Goal: Task Accomplishment & Management: Complete application form

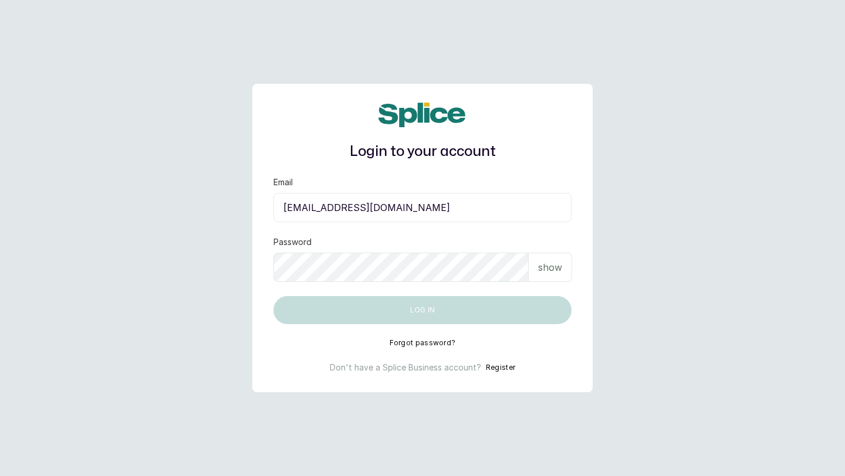
click at [358, 210] on input "[EMAIL_ADDRESS][DOMAIN_NAME]" at bounding box center [422, 207] width 298 height 29
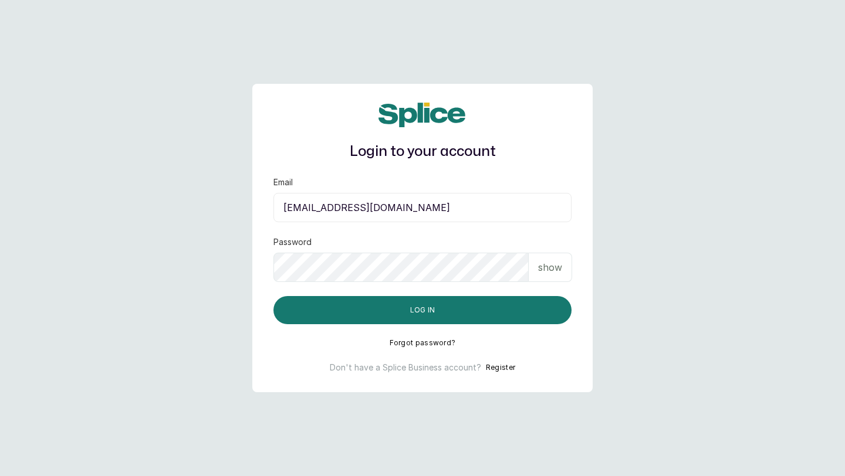
click at [395, 204] on input "[EMAIL_ADDRESS][DOMAIN_NAME]" at bounding box center [422, 207] width 298 height 29
click at [339, 214] on input "[EMAIL_ADDRESS][DOMAIN_NAME]" at bounding box center [422, 207] width 298 height 29
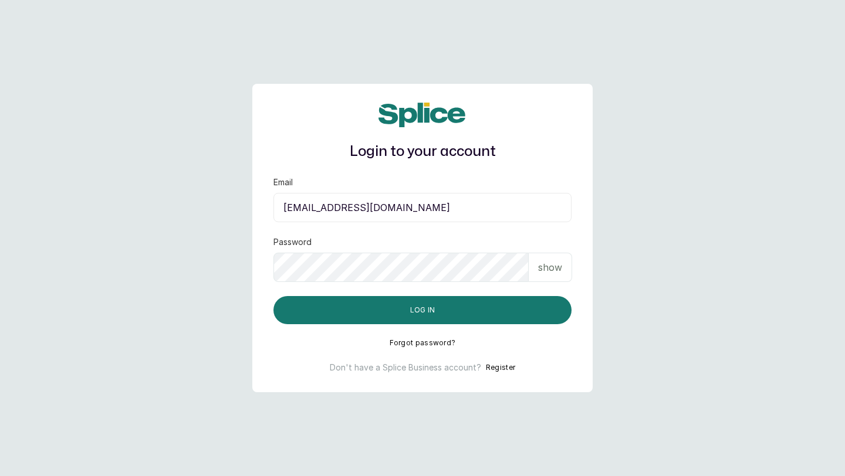
paste input "info@bodyrefinement"
type input "[EMAIL_ADDRESS][DOMAIN_NAME]"
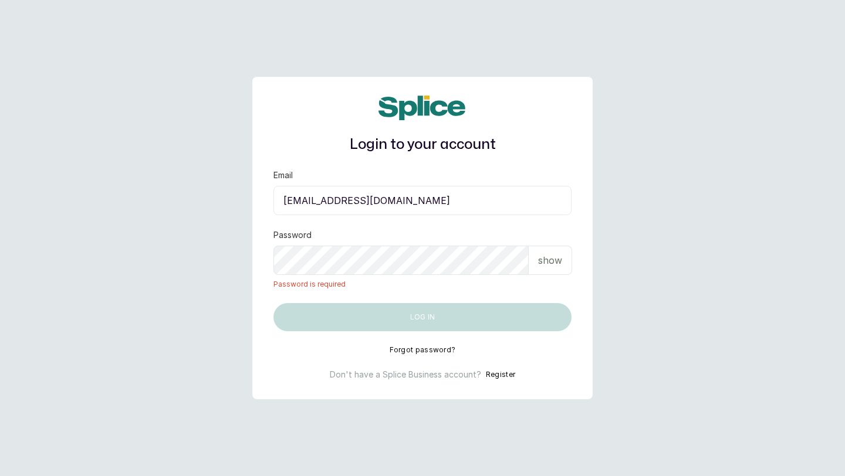
click at [545, 349] on div "Login to your account Email [EMAIL_ADDRESS][DOMAIN_NAME] Password show Password…" at bounding box center [422, 238] width 340 height 323
click at [447, 350] on button "Forgot password?" at bounding box center [423, 350] width 66 height 9
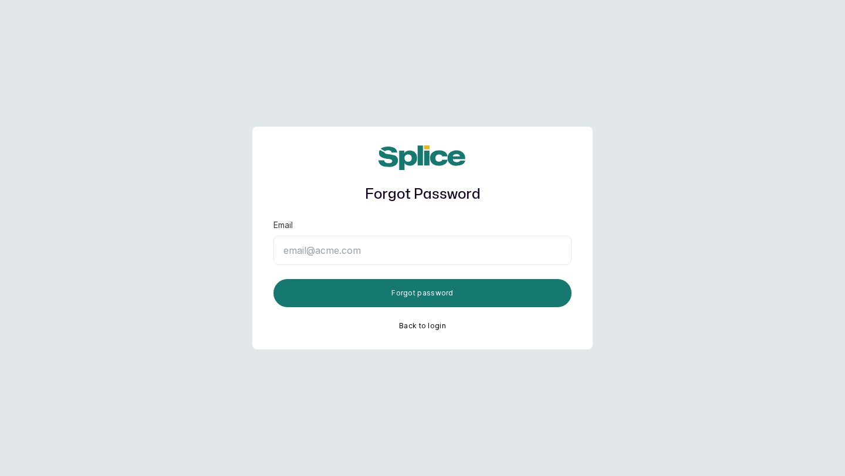
click at [377, 255] on input "Email" at bounding box center [422, 250] width 298 height 29
paste input "[EMAIL_ADDRESS][DOMAIN_NAME]"
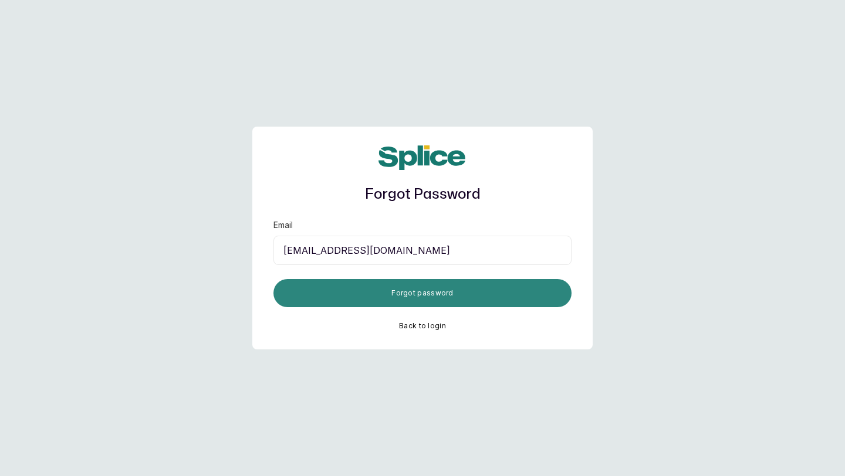
type input "[EMAIL_ADDRESS][DOMAIN_NAME]"
click at [387, 289] on button "Forgot password" at bounding box center [422, 293] width 298 height 28
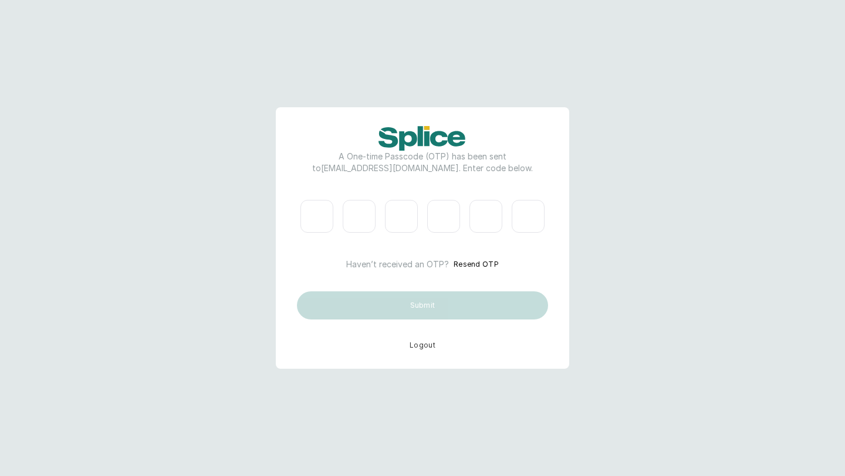
click at [321, 222] on input "Please enter verification code. Digit 1" at bounding box center [316, 216] width 33 height 33
type input "1"
type input "3"
type input "4"
type input "6"
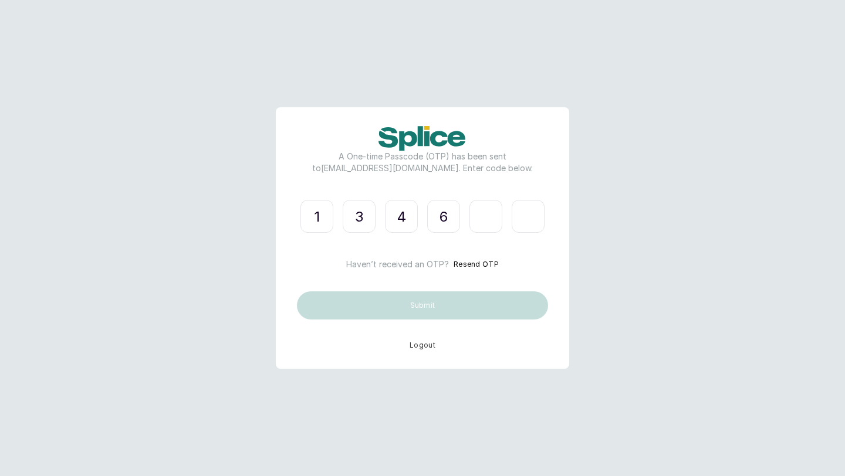
type input "5"
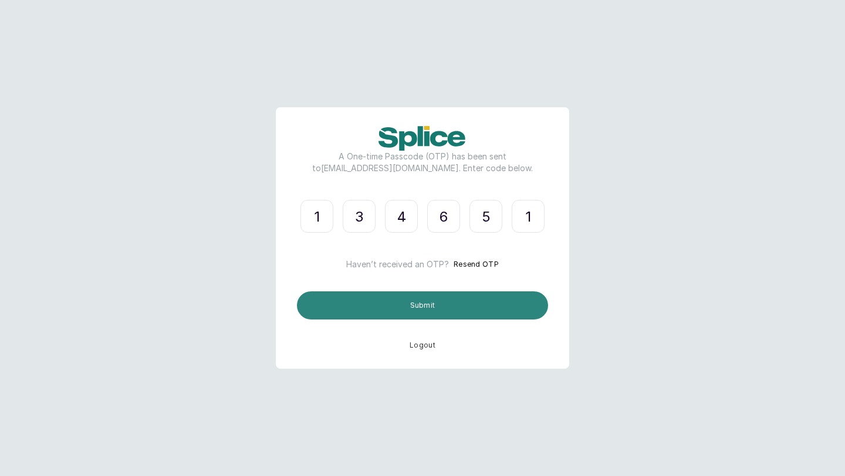
type input "1"
click at [368, 313] on button "Submit" at bounding box center [422, 306] width 251 height 28
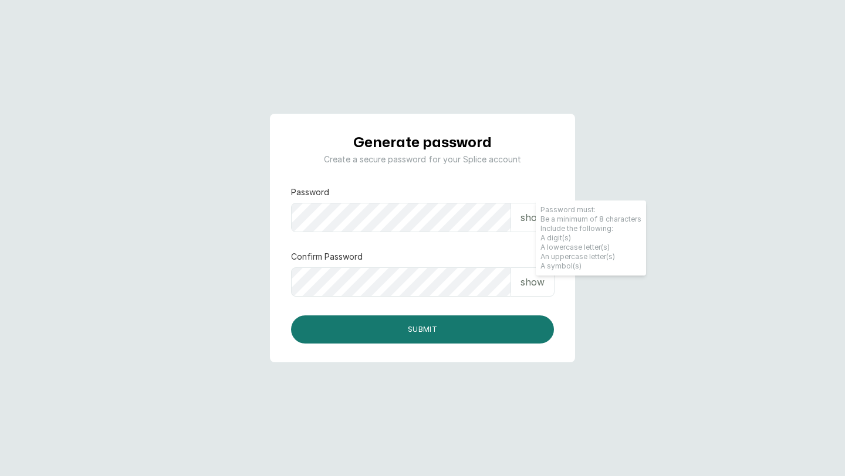
click at [529, 225] on div "show" at bounding box center [532, 217] width 43 height 29
click at [410, 185] on div "Generate password Create a secure password for your Splice account Password hid…" at bounding box center [422, 238] width 263 height 211
click at [520, 278] on p "show" at bounding box center [532, 282] width 24 height 14
click at [358, 236] on form "Password hide Password must: Be a minimum of 8 characters Include the following…" at bounding box center [422, 265] width 263 height 157
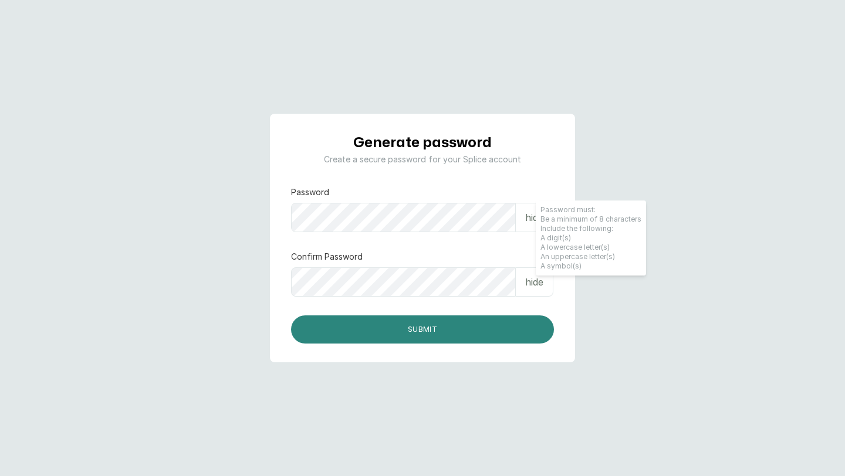
click at [444, 329] on button "Submit" at bounding box center [422, 330] width 263 height 28
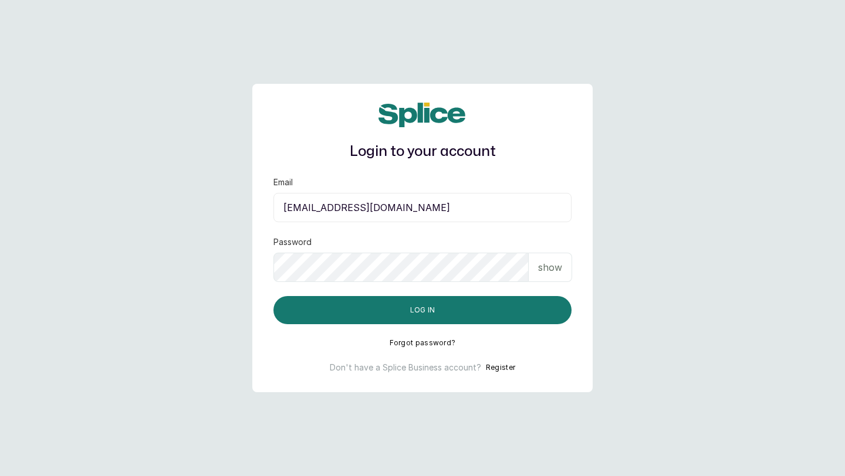
click at [373, 208] on input "[EMAIL_ADDRESS][DOMAIN_NAME]" at bounding box center [422, 207] width 298 height 29
click at [360, 203] on input "[EMAIL_ADDRESS][DOMAIN_NAME]" at bounding box center [422, 207] width 298 height 29
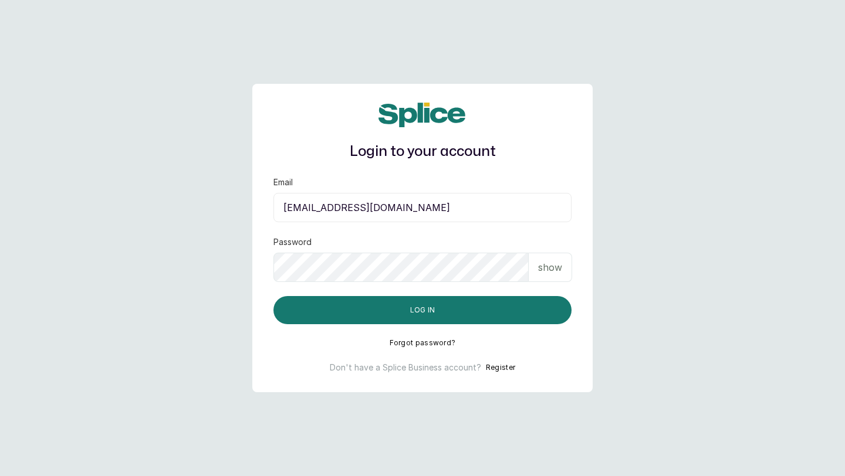
click at [360, 203] on input "[EMAIL_ADDRESS][DOMAIN_NAME]" at bounding box center [422, 207] width 298 height 29
paste input "info@bodyrefinement"
type input "[EMAIL_ADDRESS][DOMAIN_NAME]"
click at [547, 276] on div "show" at bounding box center [550, 267] width 43 height 29
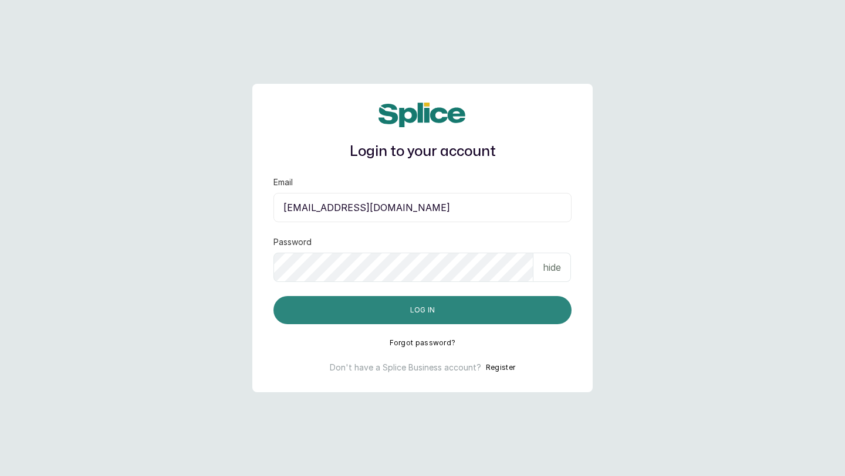
click at [505, 311] on button "Log in" at bounding box center [422, 310] width 298 height 28
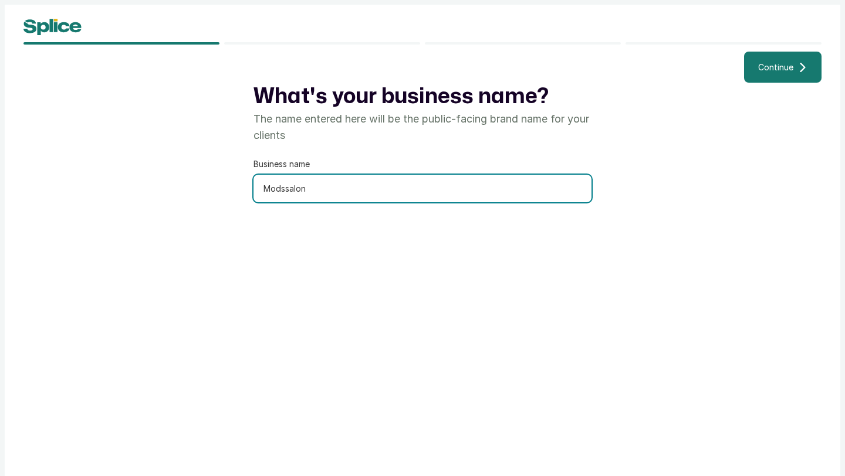
click at [361, 190] on input "Modssalon" at bounding box center [422, 189] width 338 height 28
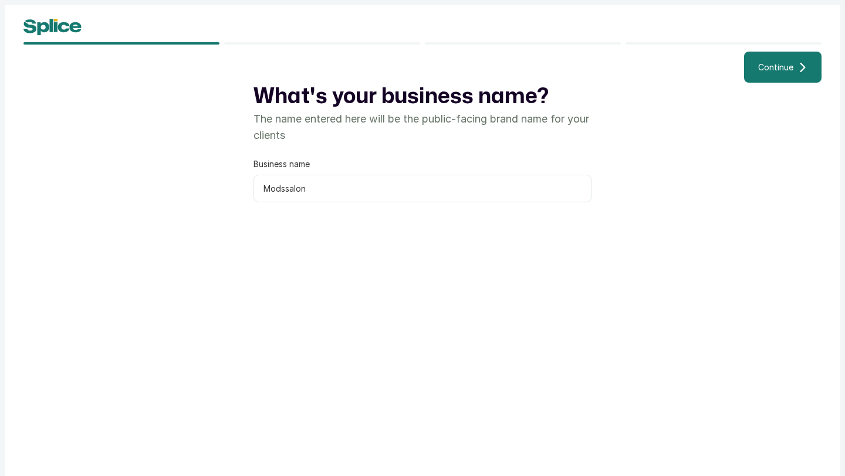
click at [773, 64] on span "Continue" at bounding box center [775, 67] width 35 height 12
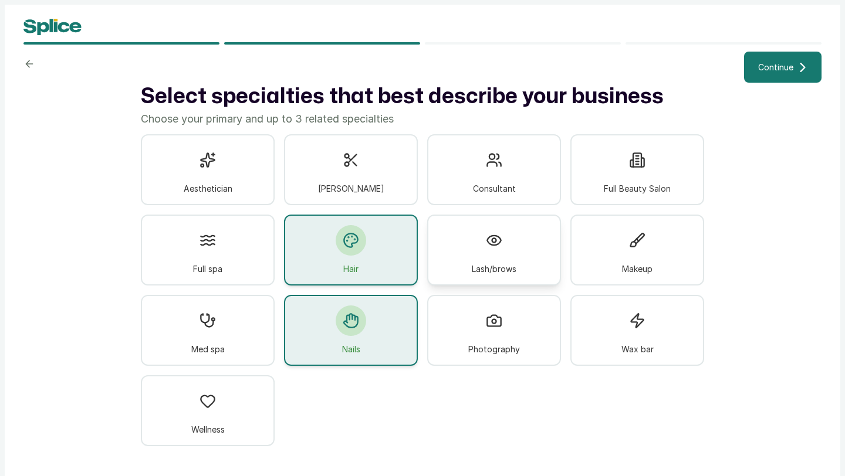
click at [464, 265] on div "Lash/brows" at bounding box center [494, 250] width 134 height 71
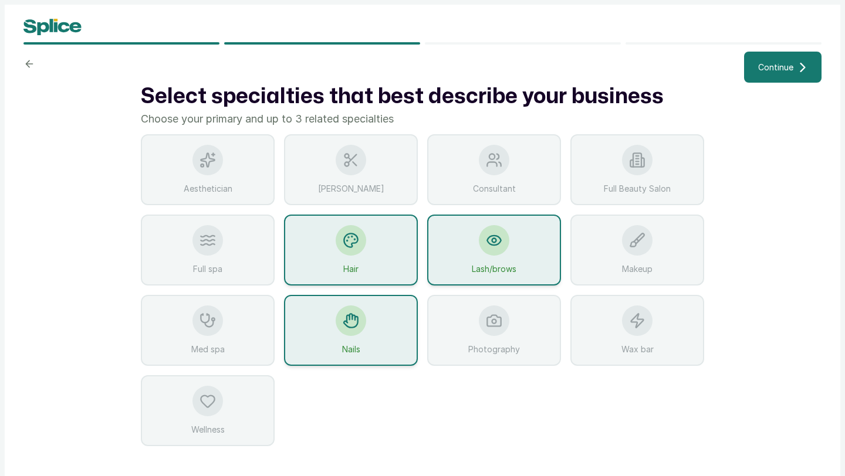
click at [464, 265] on div "Lash/brows" at bounding box center [494, 250] width 134 height 71
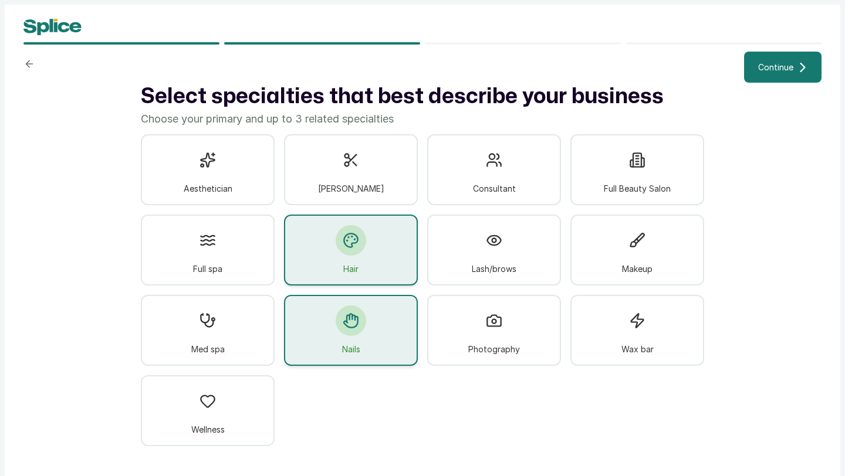
click at [769, 63] on span "Continue" at bounding box center [775, 67] width 35 height 12
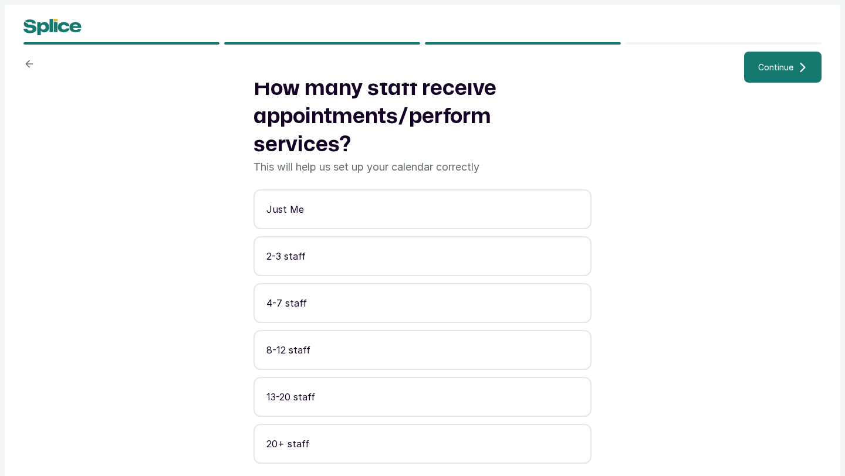
scroll to position [9, 0]
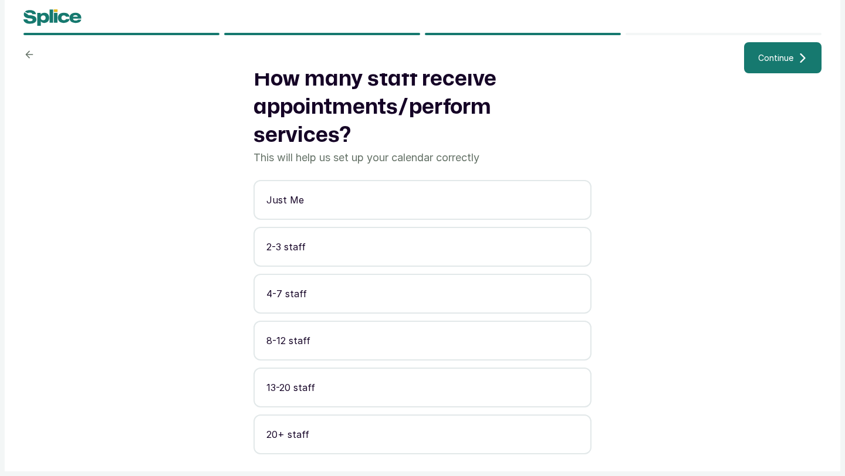
click at [459, 293] on p "4-7 staff" at bounding box center [422, 294] width 312 height 14
